Goal: Find specific page/section: Find specific page/section

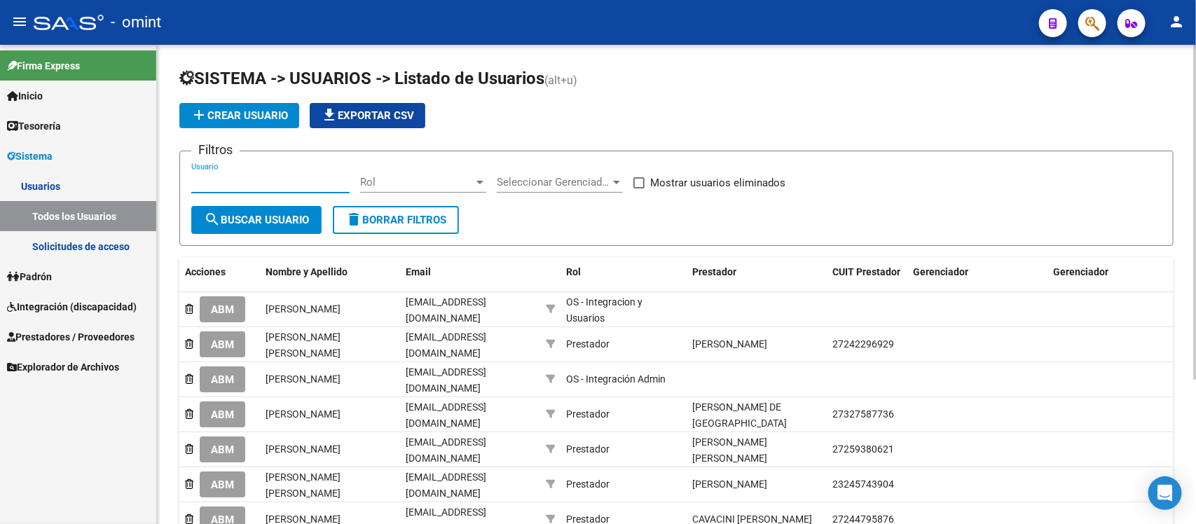
paste input "antodisalvio@gmail"
type input "antodisalvio@gmail"
click at [260, 215] on span "search Buscar Usuario" at bounding box center [256, 220] width 105 height 13
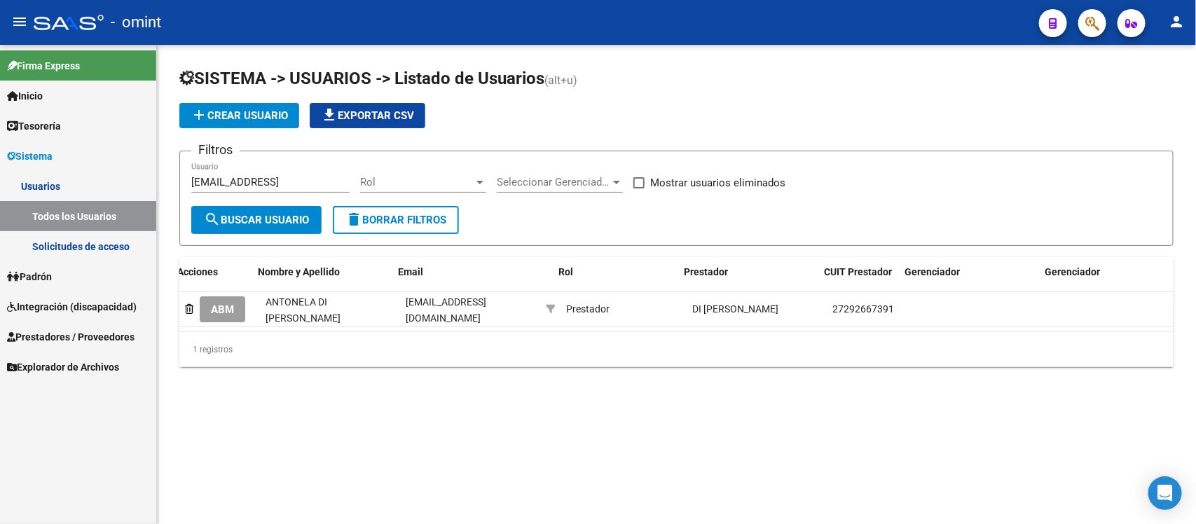
scroll to position [0, 287]
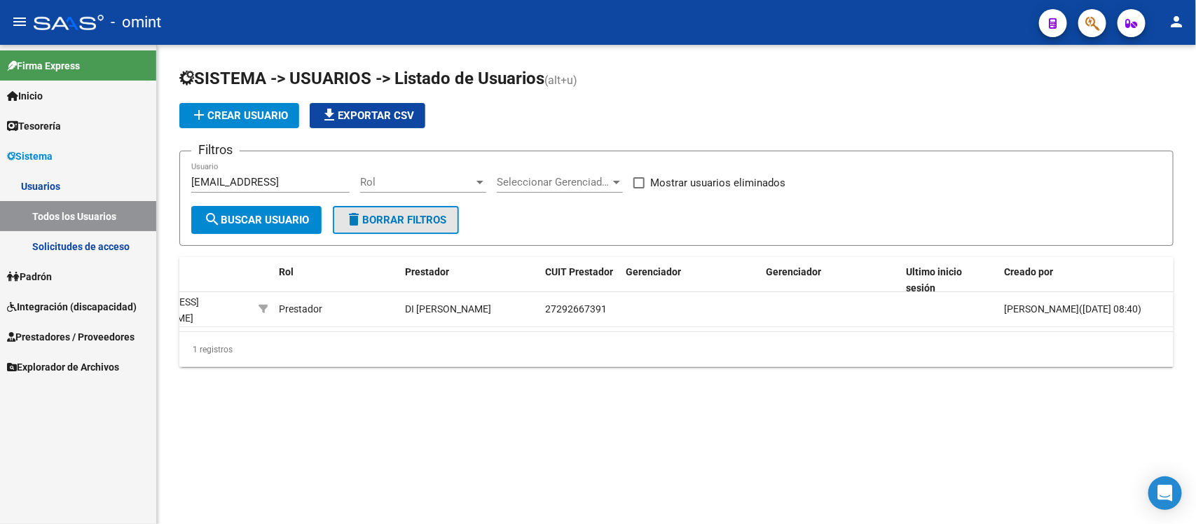
click at [394, 226] on button "delete Borrar Filtros" at bounding box center [396, 220] width 126 height 28
